Goal: Check status: Check status

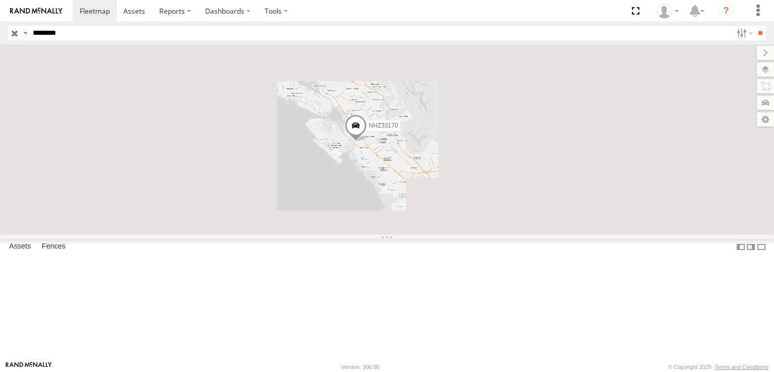
click at [13, 34] on input "button" at bounding box center [14, 33] width 13 height 15
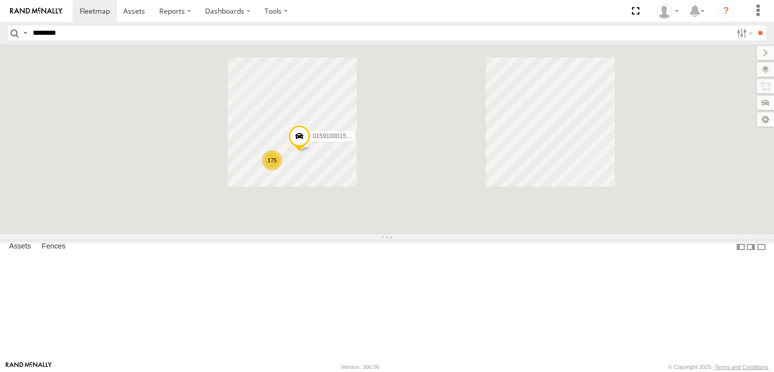
drag, startPoint x: 378, startPoint y: 201, endPoint x: 480, endPoint y: 275, distance: 125.1
click at [472, 234] on div "015910001545733 175" at bounding box center [387, 139] width 774 height 190
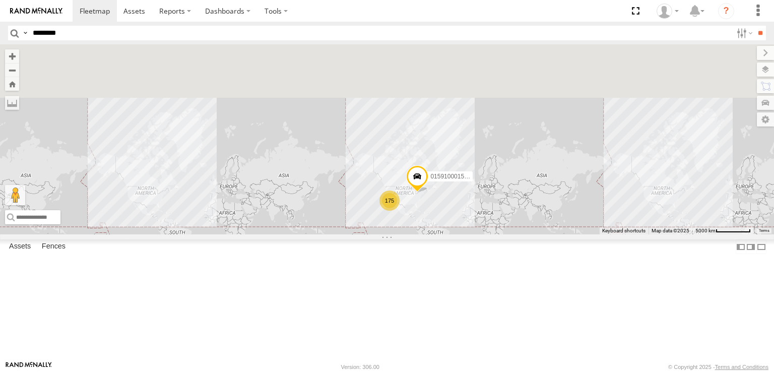
drag, startPoint x: 494, startPoint y: 316, endPoint x: 453, endPoint y: 254, distance: 74.3
click at [453, 234] on div "015910001545733 175" at bounding box center [387, 139] width 774 height 190
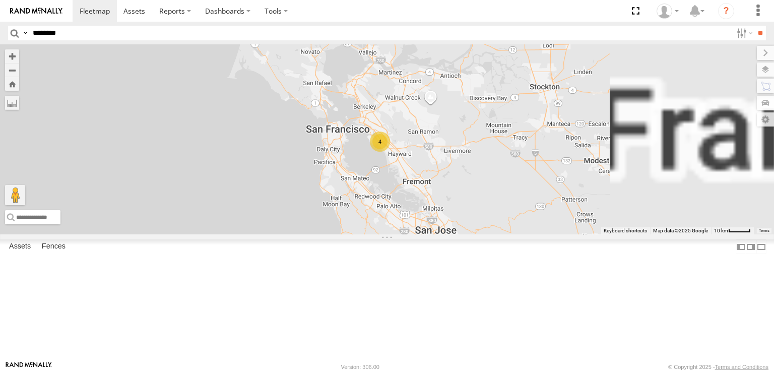
drag, startPoint x: 519, startPoint y: 214, endPoint x: 509, endPoint y: 204, distance: 13.9
click at [390, 152] on div "4" at bounding box center [380, 141] width 20 height 20
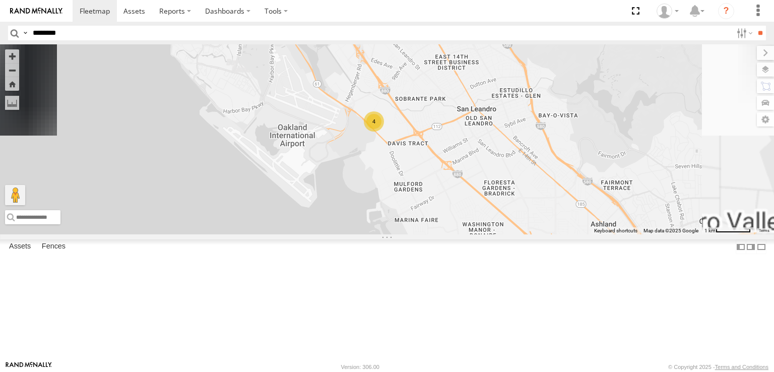
drag, startPoint x: 493, startPoint y: 186, endPoint x: 504, endPoint y: 186, distance: 10.6
click at [384, 131] on div "4" at bounding box center [374, 121] width 20 height 20
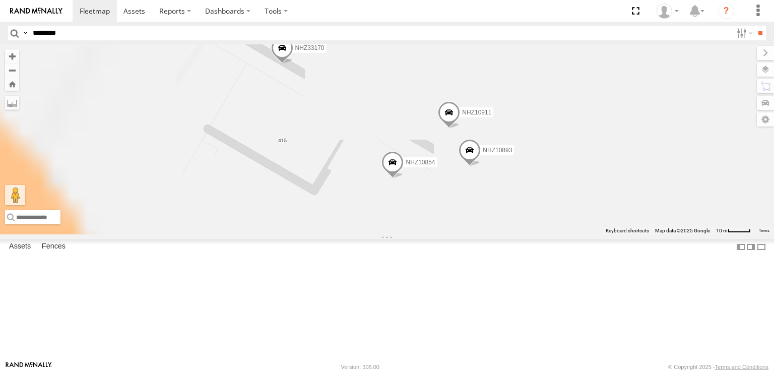
drag, startPoint x: 491, startPoint y: 188, endPoint x: 480, endPoint y: 218, distance: 32.0
click at [498, 201] on div "015910001545733 NHZ33239 NHZ27905 MCCZ242164 NHZ10844 NHZ01009 NHZ33170 NHZ1091…" at bounding box center [387, 139] width 774 height 190
